Goal: Task Accomplishment & Management: Complete application form

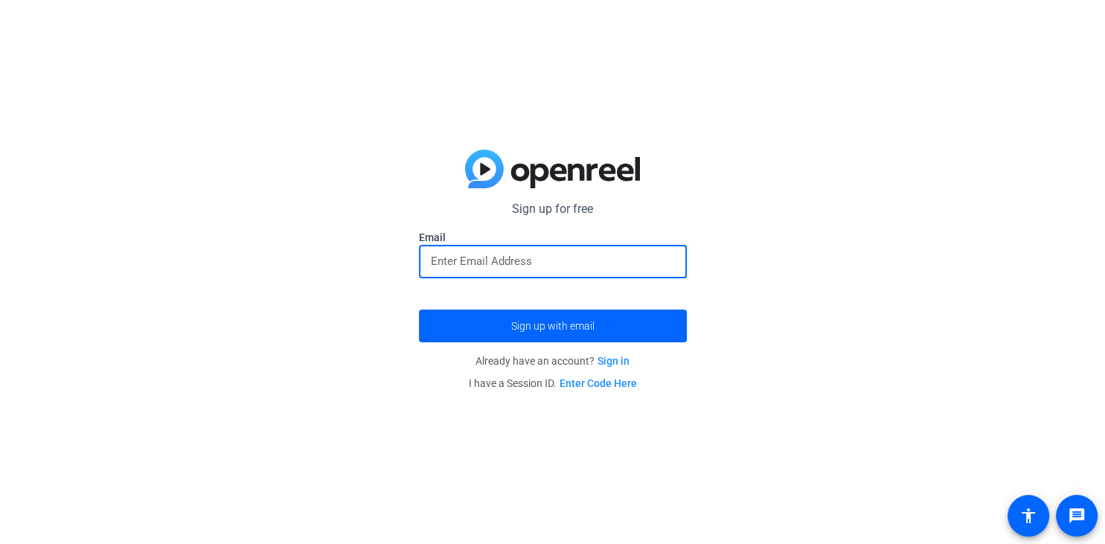
click at [555, 261] on input "email" at bounding box center [553, 261] width 244 height 18
type input "[EMAIL_ADDRESS][US_STATE][DOMAIN_NAME]"
click at [419, 310] on button "Sign up with email" at bounding box center [553, 326] width 268 height 33
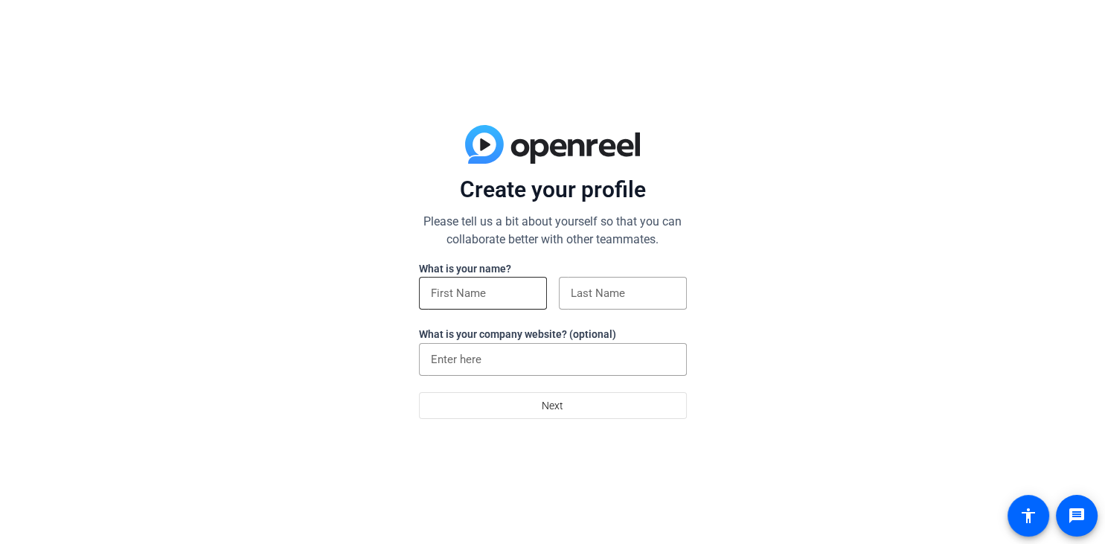
click at [501, 303] on div at bounding box center [483, 293] width 104 height 33
type input "[PERSON_NAME]"
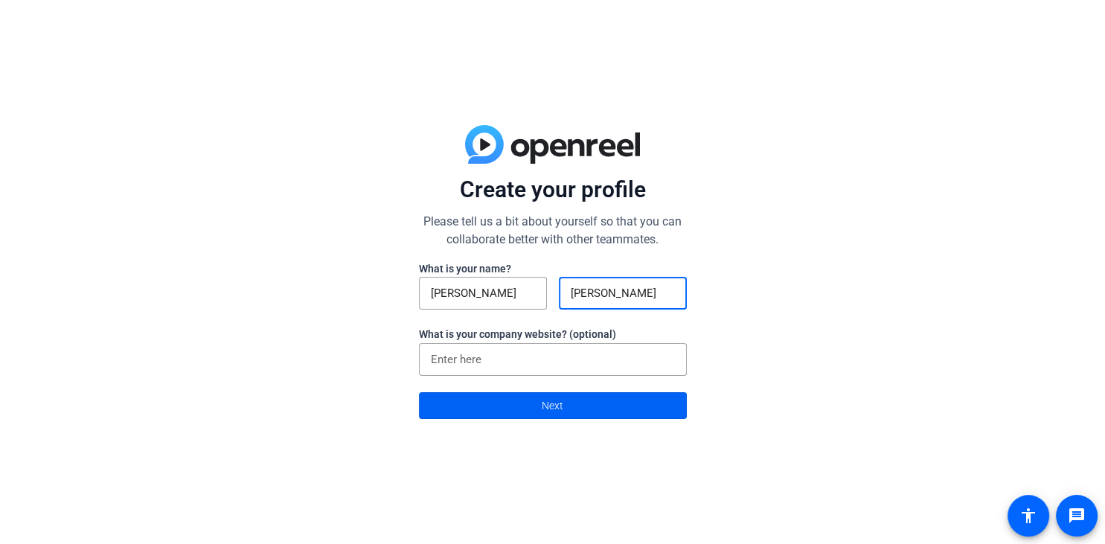
type input "[PERSON_NAME]"
click at [453, 406] on span at bounding box center [553, 406] width 266 height 36
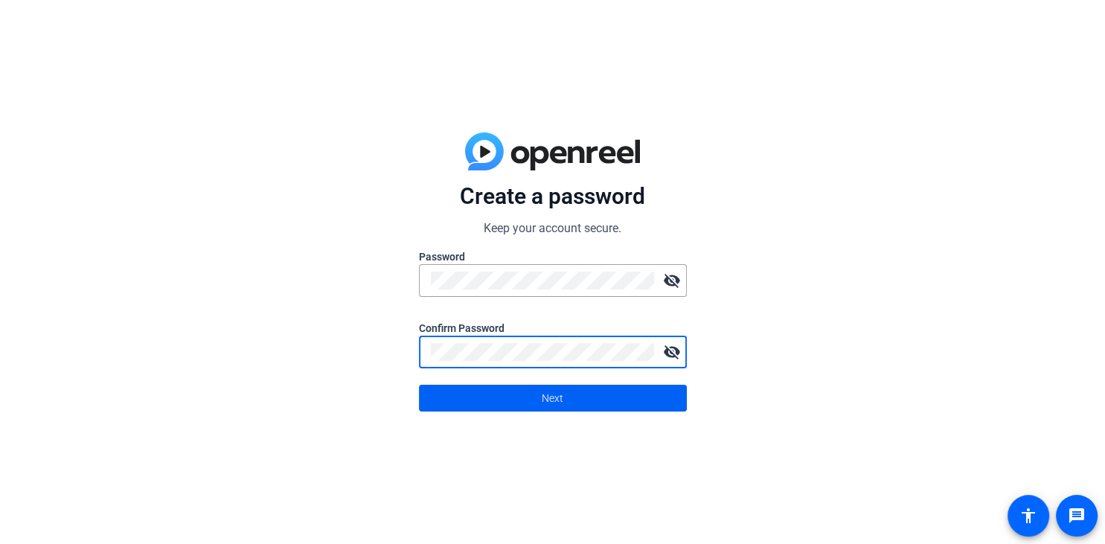
click at [570, 392] on span at bounding box center [553, 398] width 266 height 36
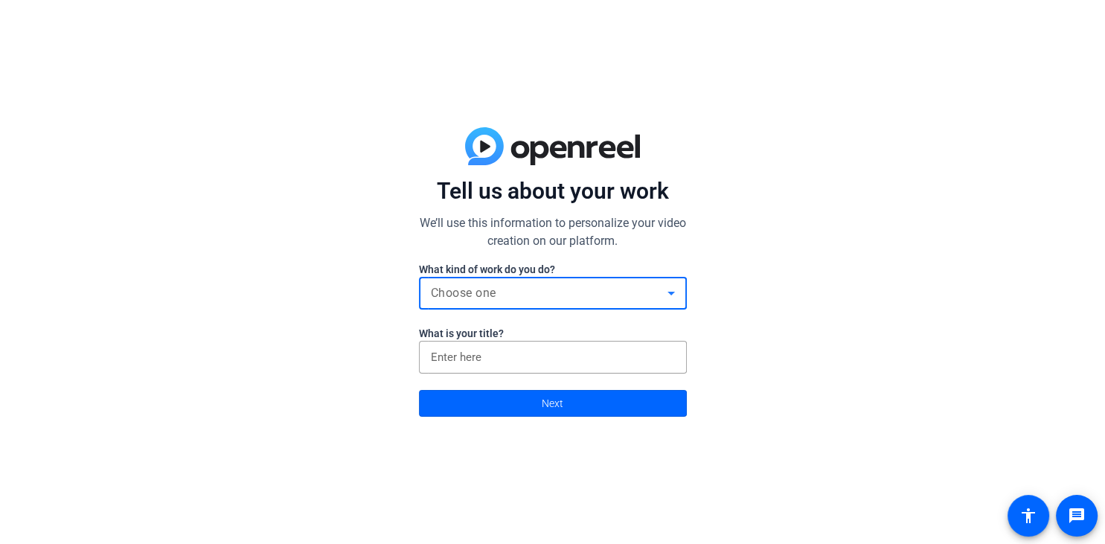
click at [573, 296] on div "Choose one" at bounding box center [549, 293] width 237 height 18
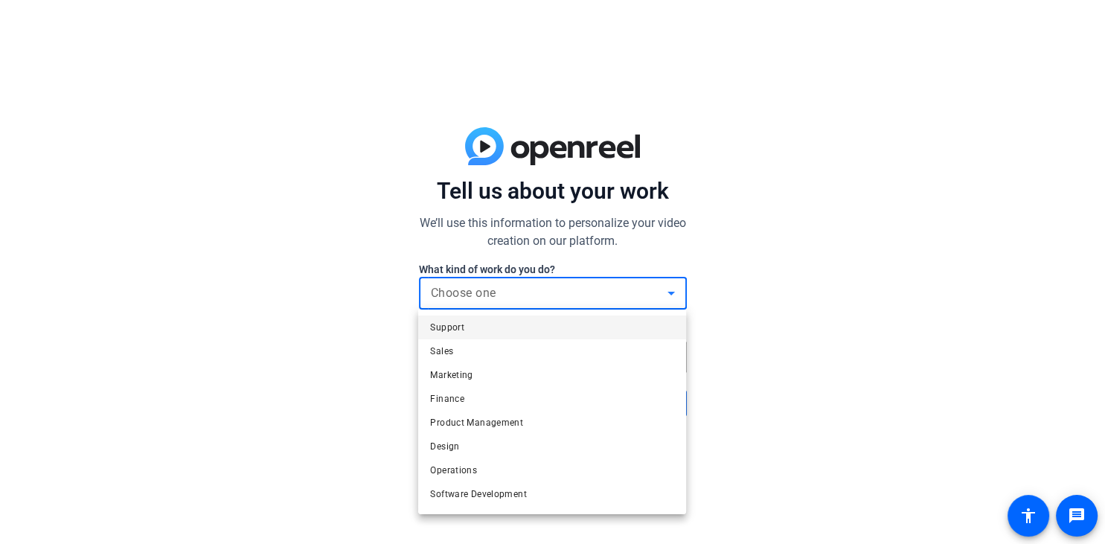
scroll to position [45, 0]
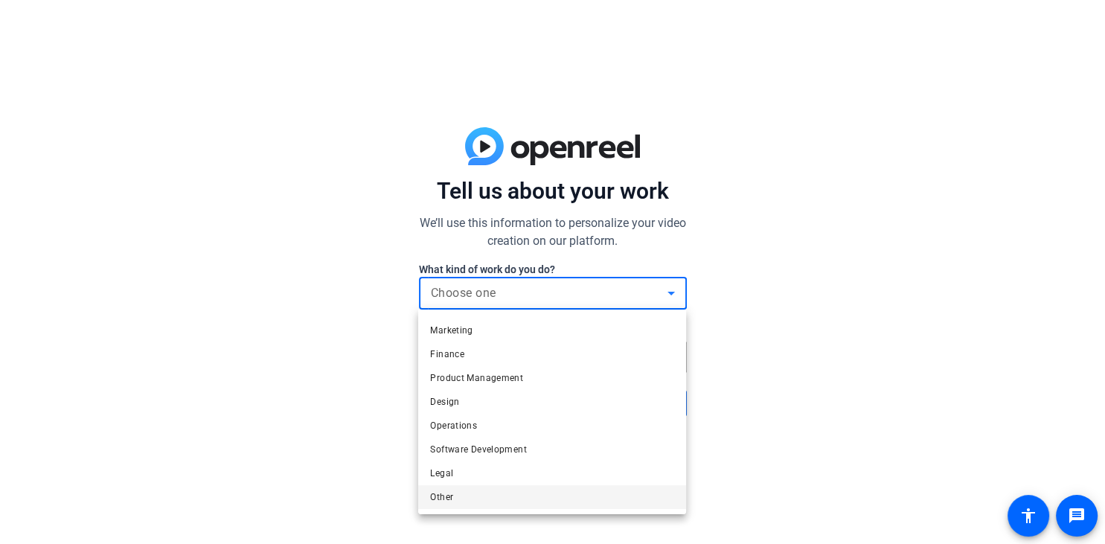
click at [473, 498] on mat-option "Other" at bounding box center [552, 497] width 268 height 24
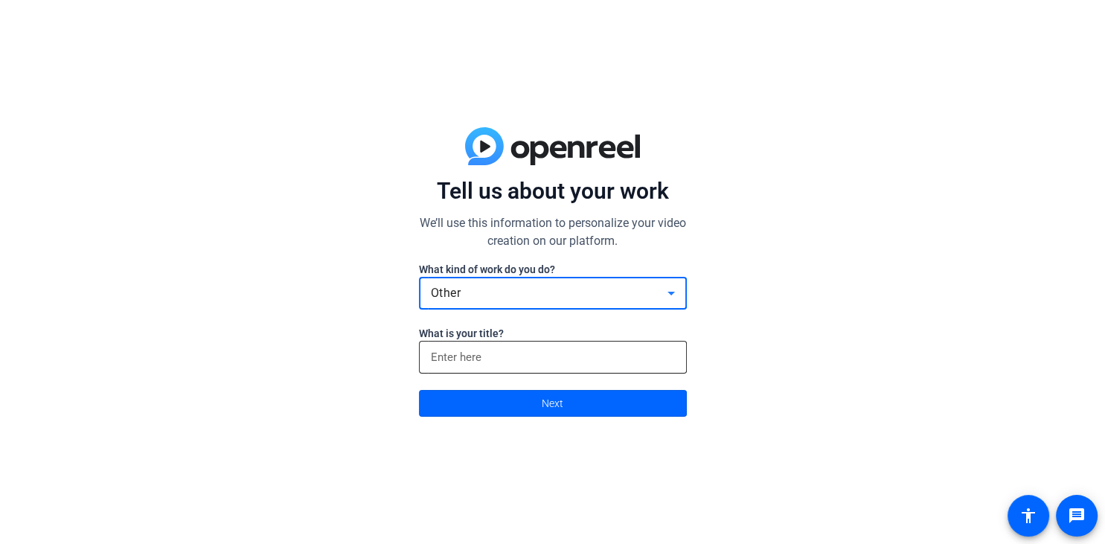
click at [463, 355] on input at bounding box center [553, 357] width 244 height 18
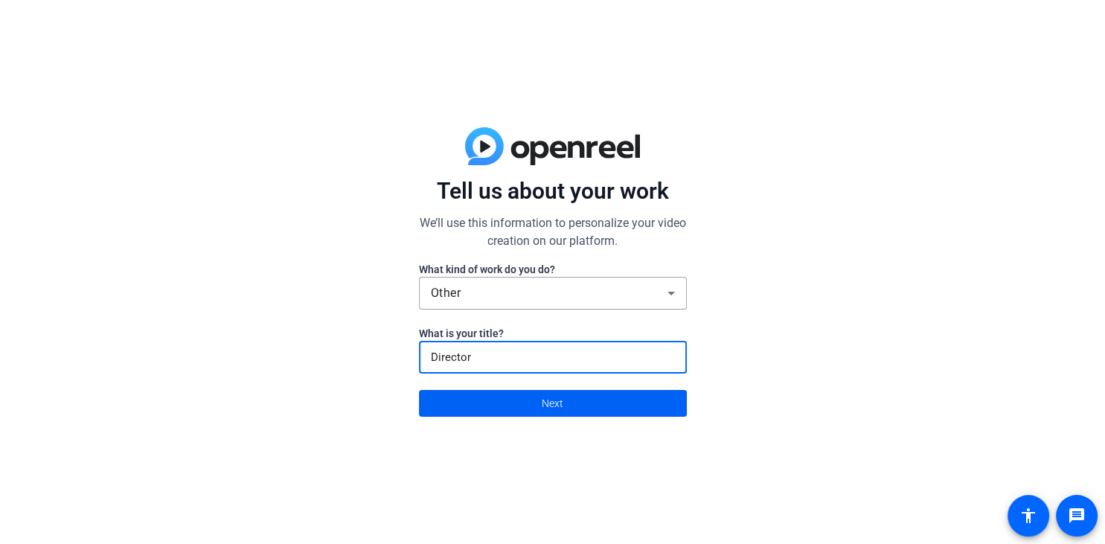
type input "Director"
click at [544, 406] on span "Next" at bounding box center [553, 403] width 22 height 28
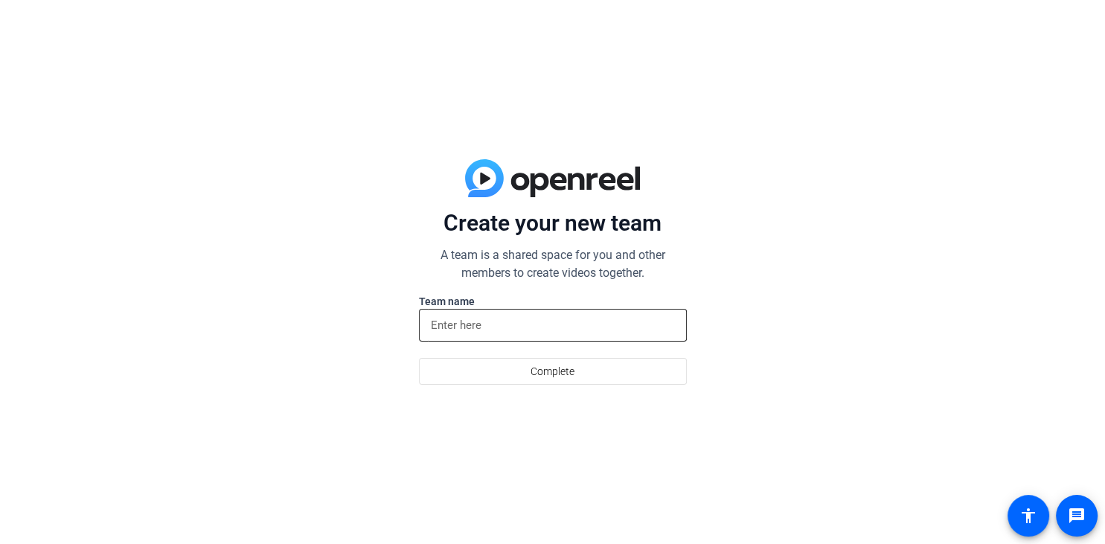
click at [524, 325] on input at bounding box center [553, 325] width 244 height 18
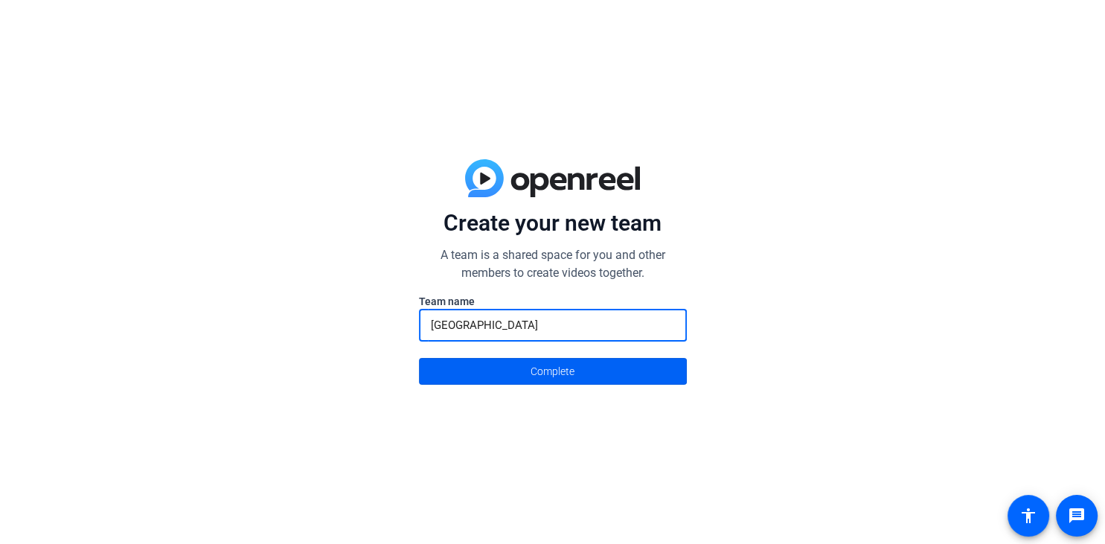
type input "Southwest Region"
click at [544, 378] on span "Complete" at bounding box center [553, 371] width 44 height 28
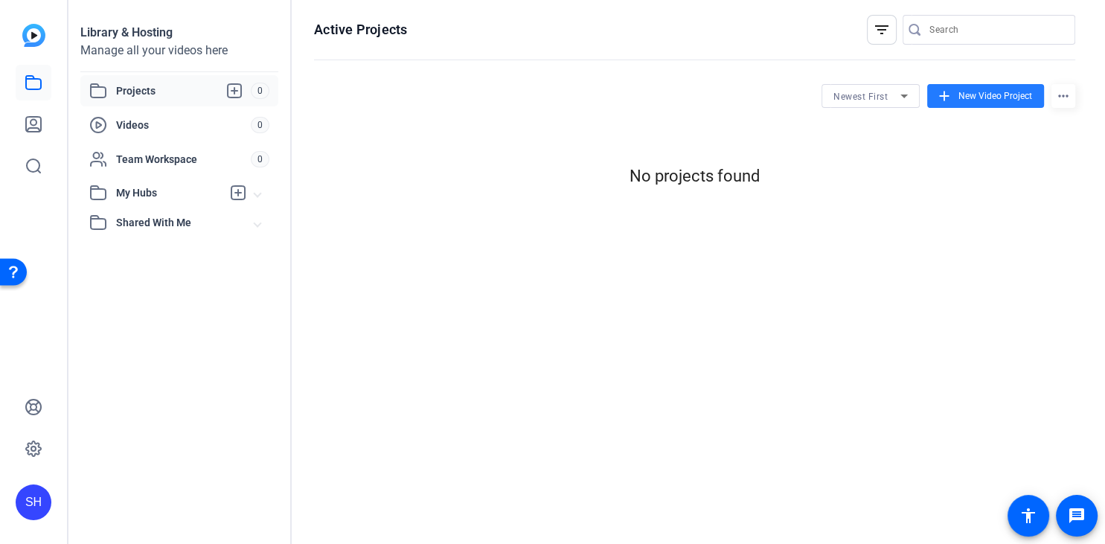
click at [977, 98] on span "New Video Project" at bounding box center [996, 95] width 74 height 13
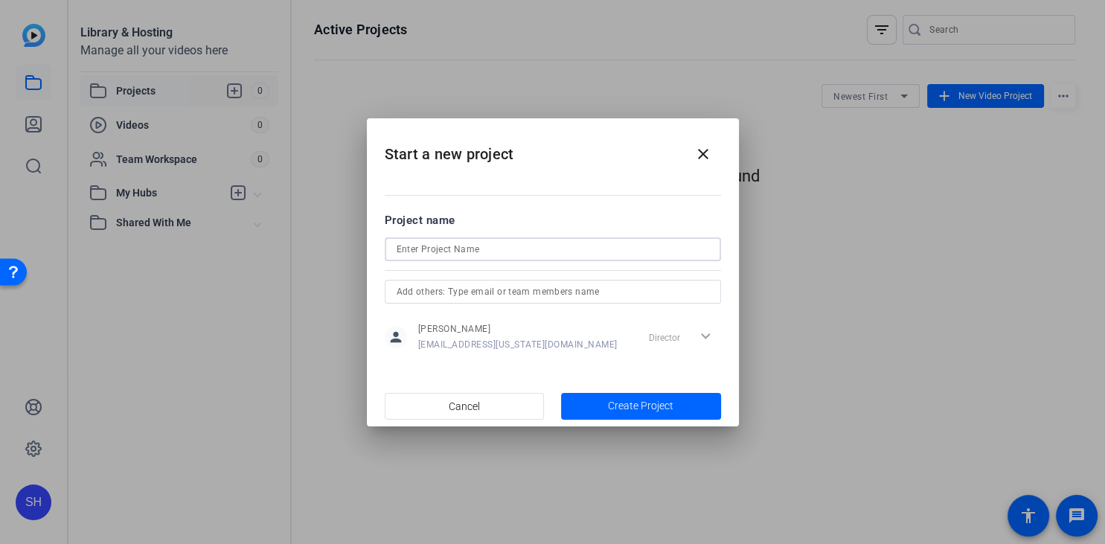
click at [526, 256] on input at bounding box center [553, 249] width 313 height 18
type input "Gratitude Video"
click at [616, 403] on span "Create Project" at bounding box center [641, 406] width 66 height 16
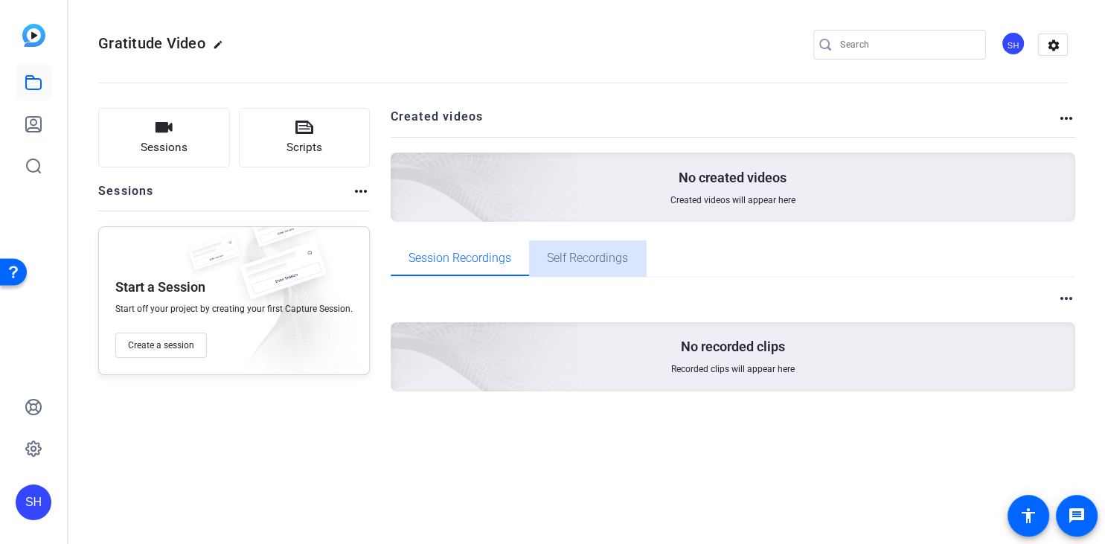
click at [564, 263] on span "Self Recordings" at bounding box center [587, 258] width 81 height 12
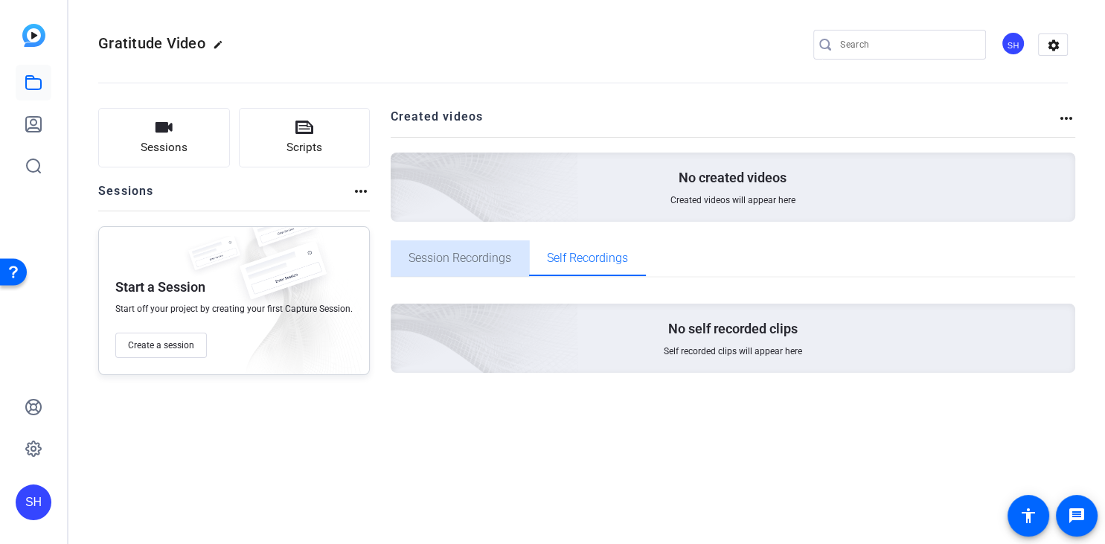
click at [461, 264] on span "Session Recordings" at bounding box center [460, 258] width 103 height 12
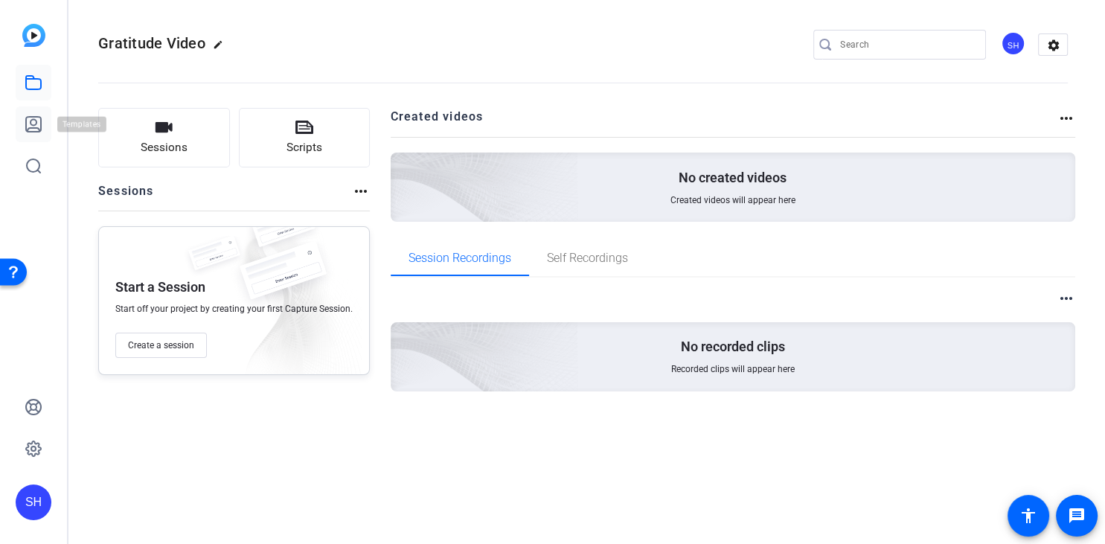
click at [38, 119] on icon at bounding box center [34, 124] width 18 height 18
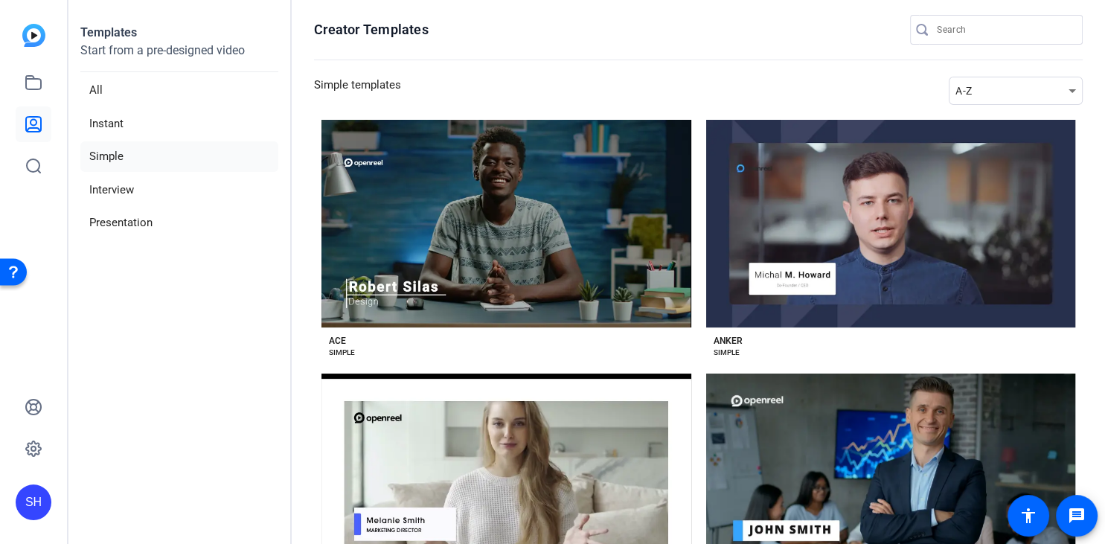
drag, startPoint x: 1087, startPoint y: 274, endPoint x: 1087, endPoint y: 240, distance: 33.5
click at [1087, 240] on section "Creator Templates Simple templates A-Z Preview Ace ACE SIMPLE Preview Anker ANK…" at bounding box center [699, 272] width 814 height 544
click at [140, 225] on li "Presentation" at bounding box center [179, 223] width 198 height 31
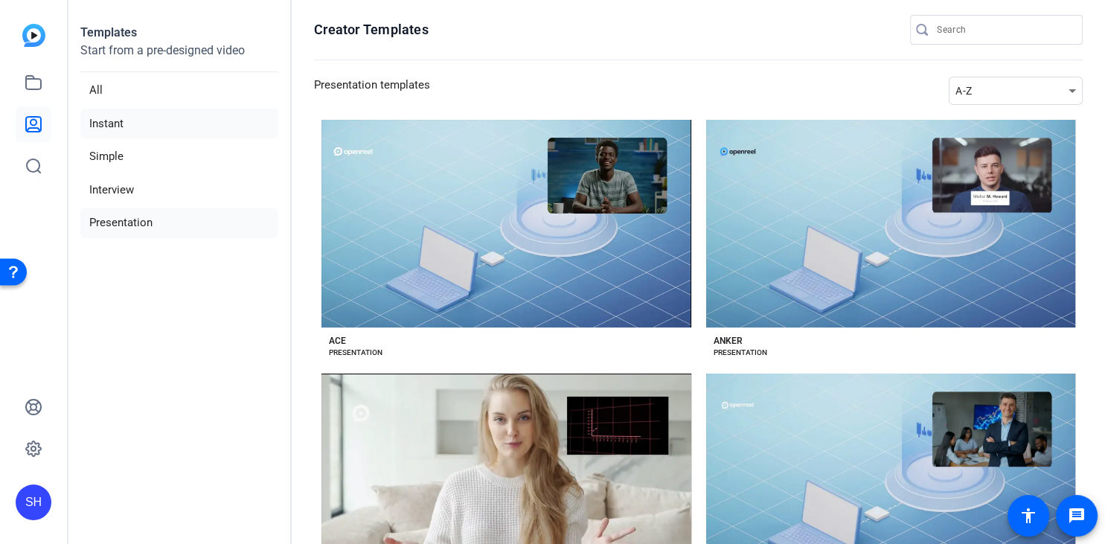
click at [122, 119] on li "Instant" at bounding box center [179, 124] width 198 height 31
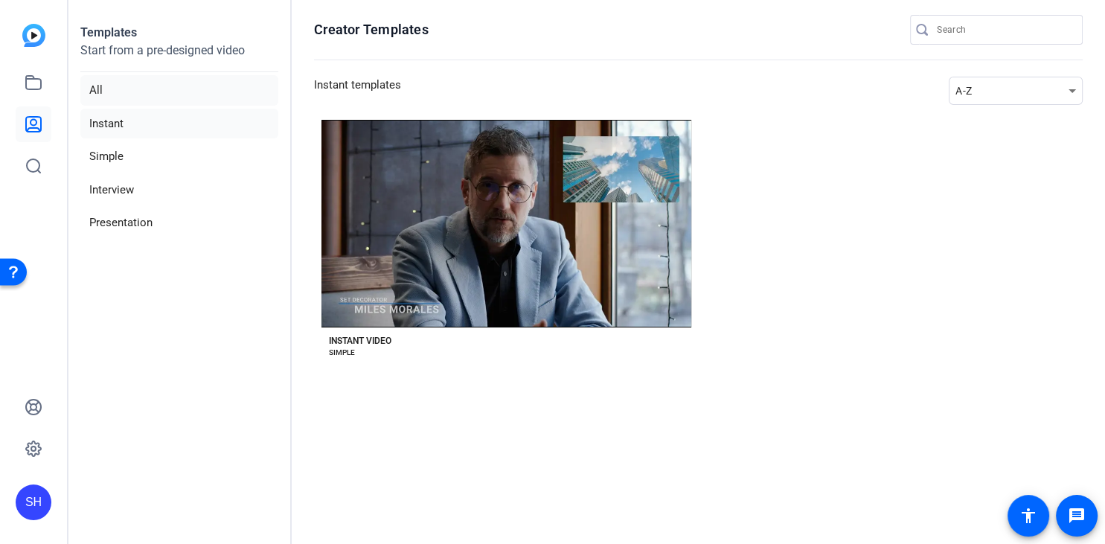
click at [122, 90] on li "All" at bounding box center [179, 90] width 198 height 31
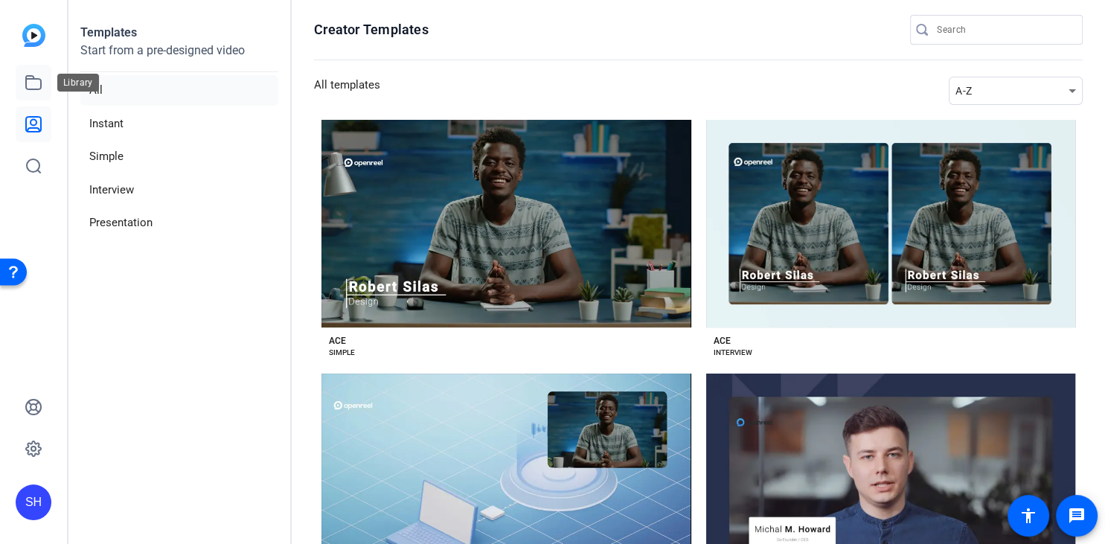
click at [32, 89] on icon at bounding box center [33, 82] width 15 height 13
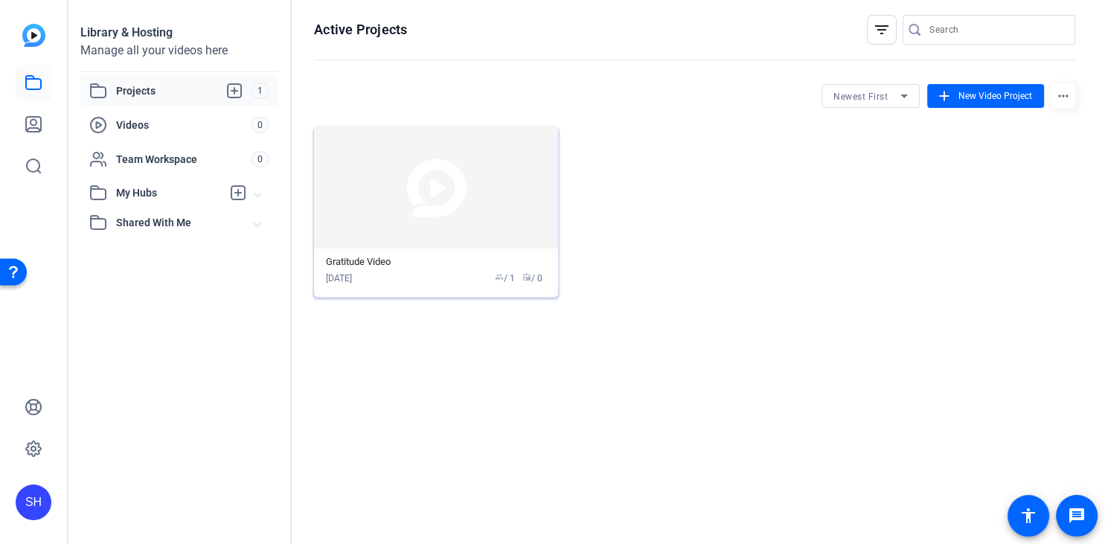
click at [433, 193] on img at bounding box center [436, 188] width 244 height 122
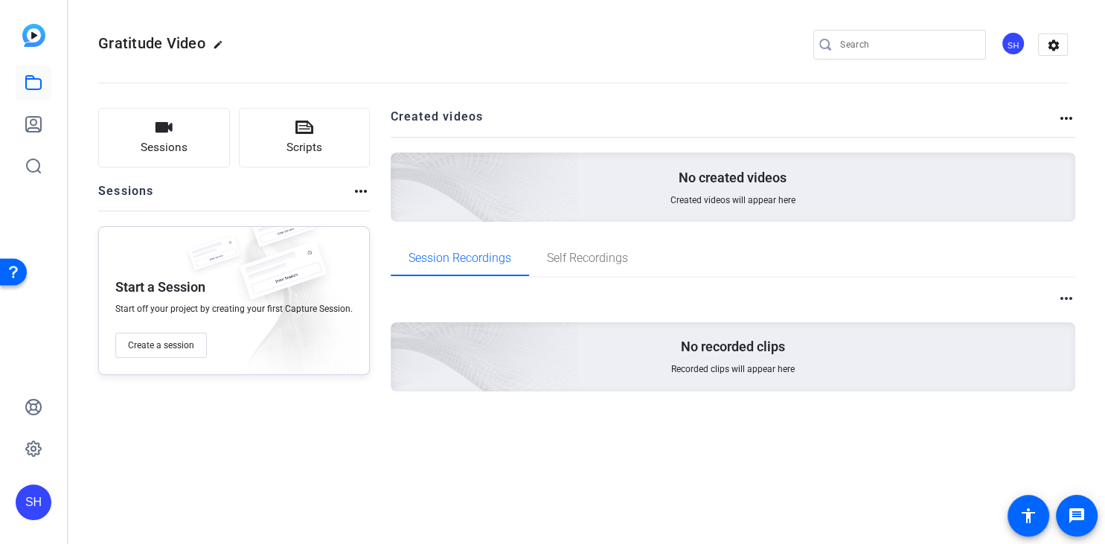
click at [1061, 296] on mat-icon "more_horiz" at bounding box center [1067, 299] width 18 height 18
click at [575, 319] on div at bounding box center [552, 272] width 1105 height 544
